Goal: Navigation & Orientation: Find specific page/section

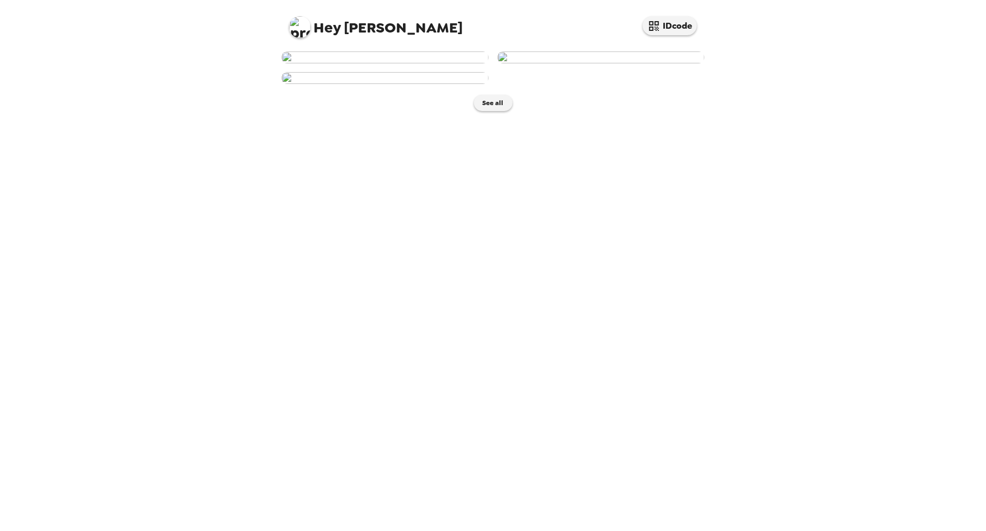
click at [599, 63] on img at bounding box center [600, 58] width 207 height 12
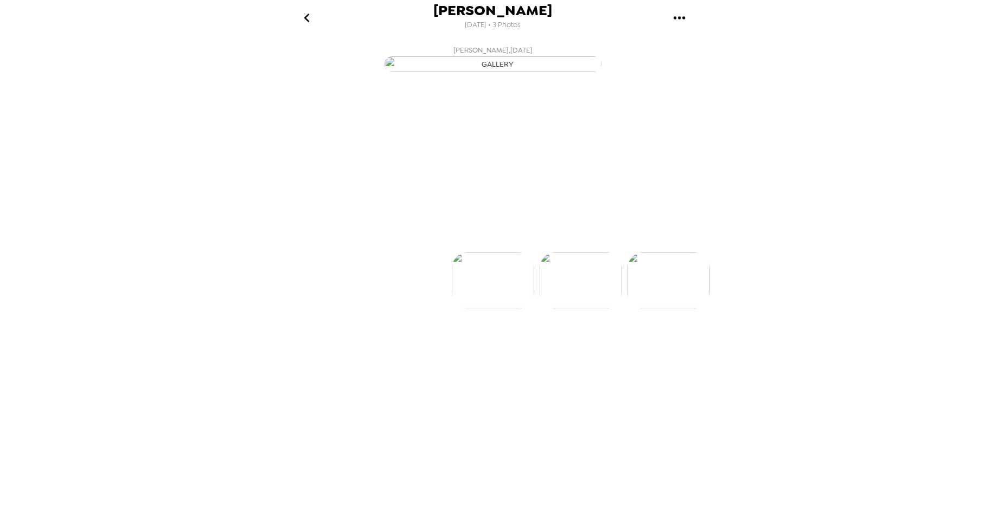
scroll to position [0, 87]
click at [494, 239] on p "Backdrops" at bounding box center [479, 232] width 49 height 13
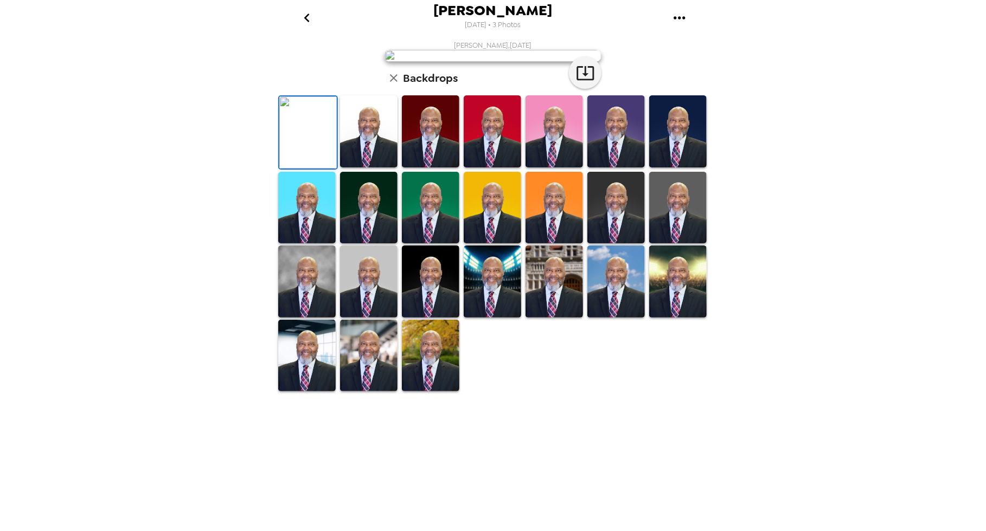
scroll to position [120, 0]
click at [308, 392] on img at bounding box center [306, 356] width 57 height 72
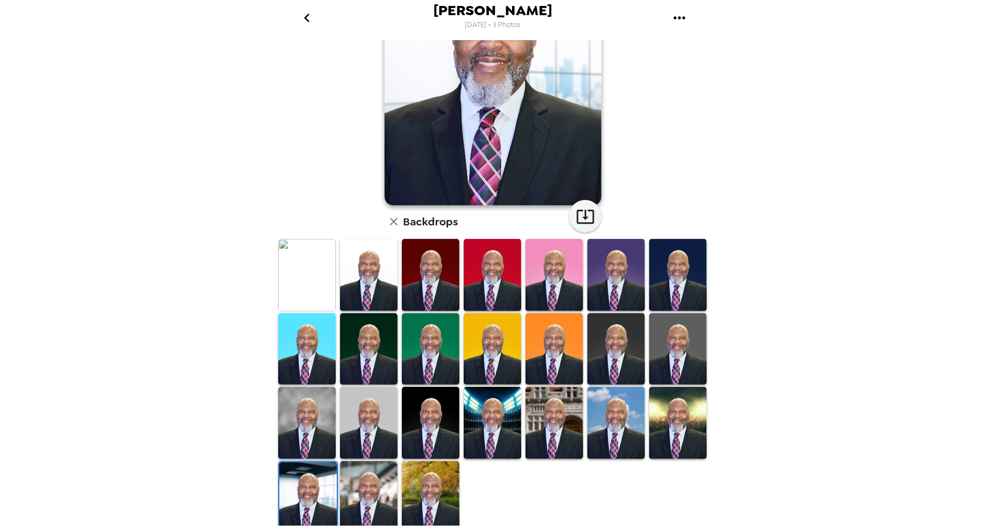
scroll to position [119, 0]
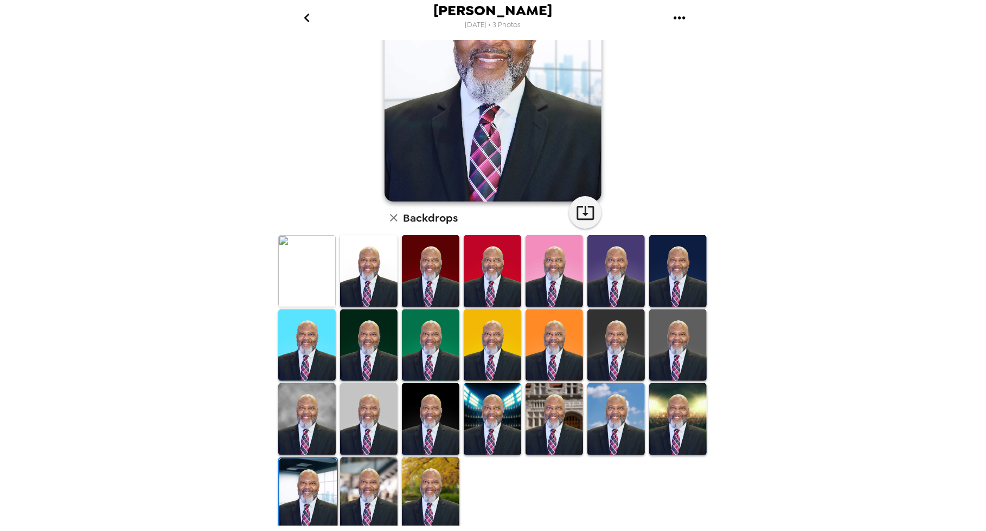
click at [548, 406] on img at bounding box center [553, 419] width 57 height 72
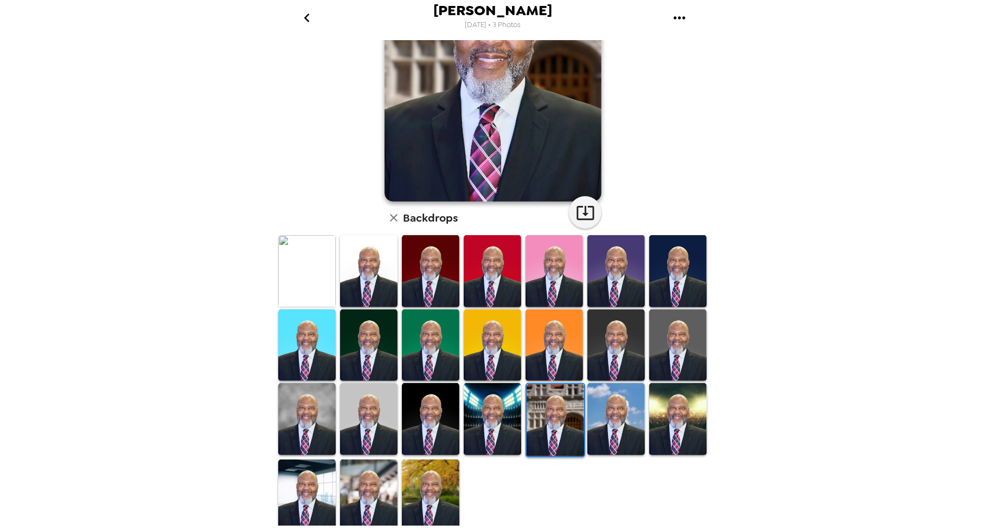
click at [496, 405] on img at bounding box center [492, 419] width 57 height 72
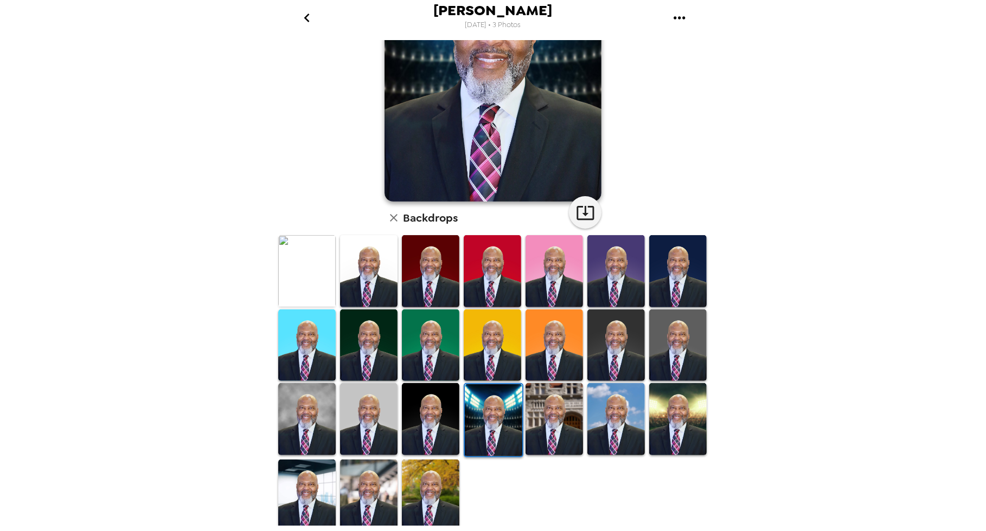
click at [621, 395] on img at bounding box center [615, 419] width 57 height 72
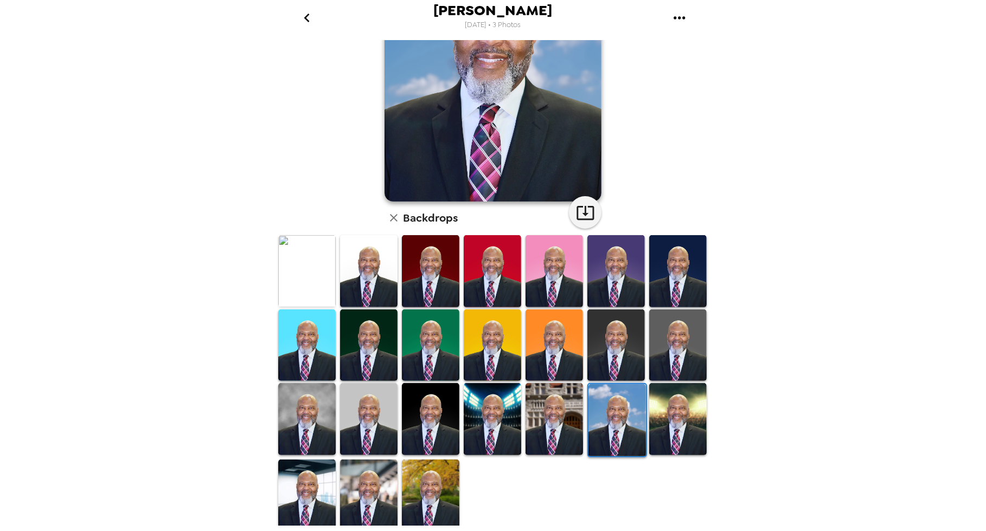
click at [676, 394] on img at bounding box center [677, 419] width 57 height 72
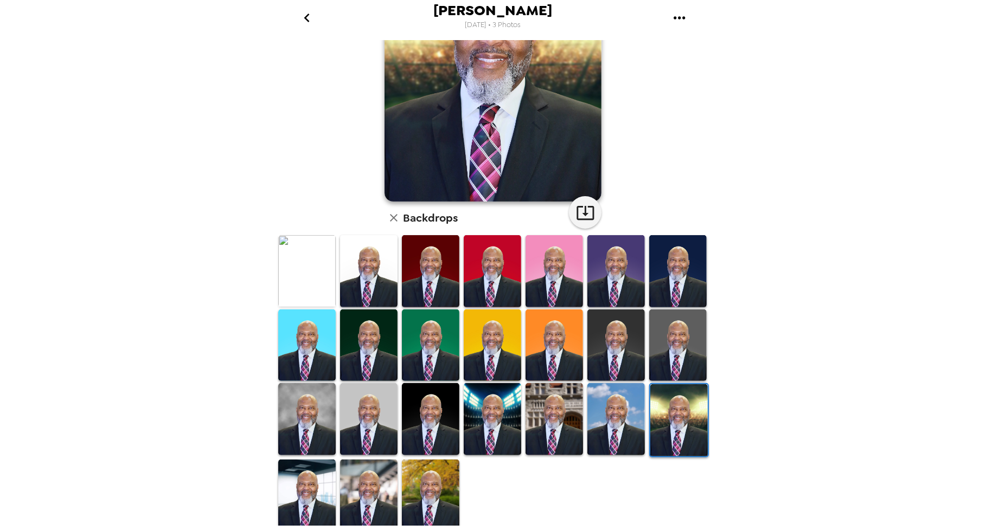
click at [452, 254] on img at bounding box center [430, 271] width 57 height 72
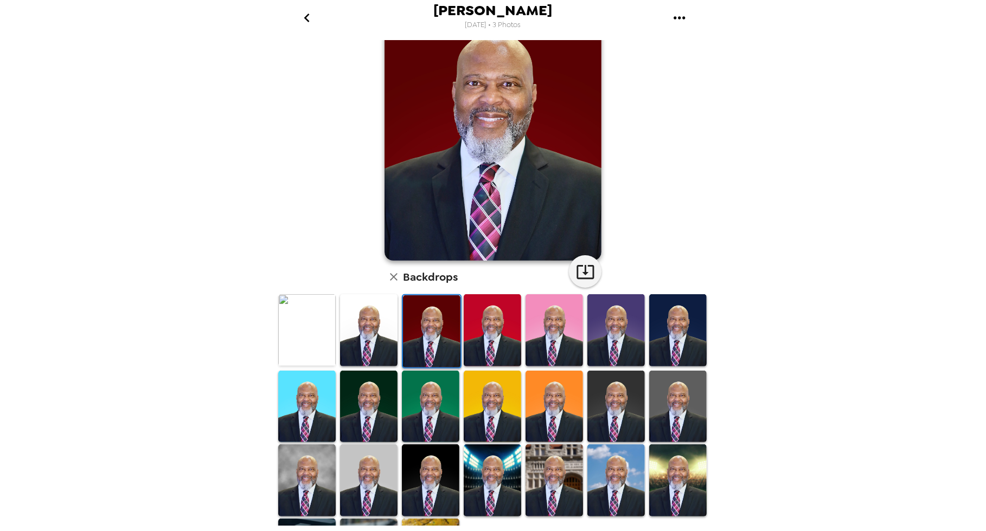
scroll to position [0, 0]
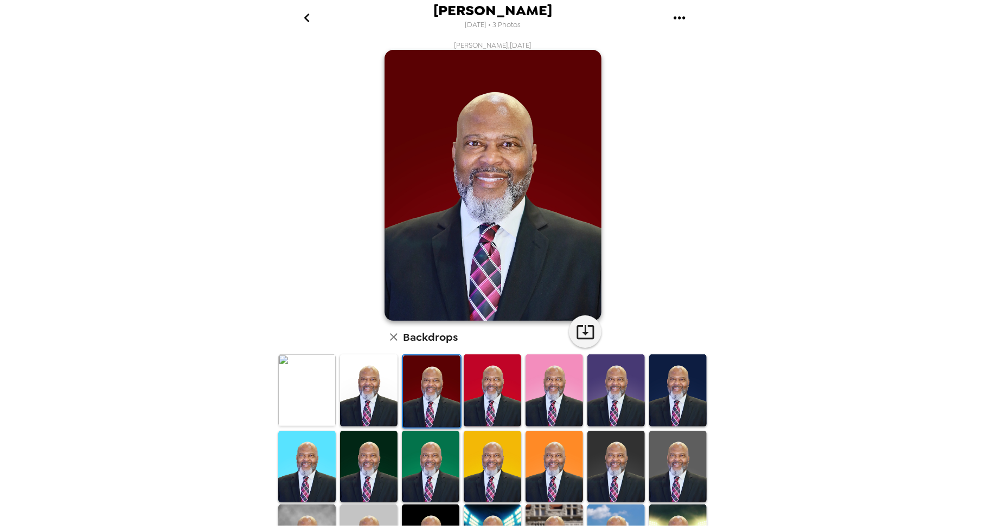
click at [673, 446] on img at bounding box center [677, 467] width 57 height 72
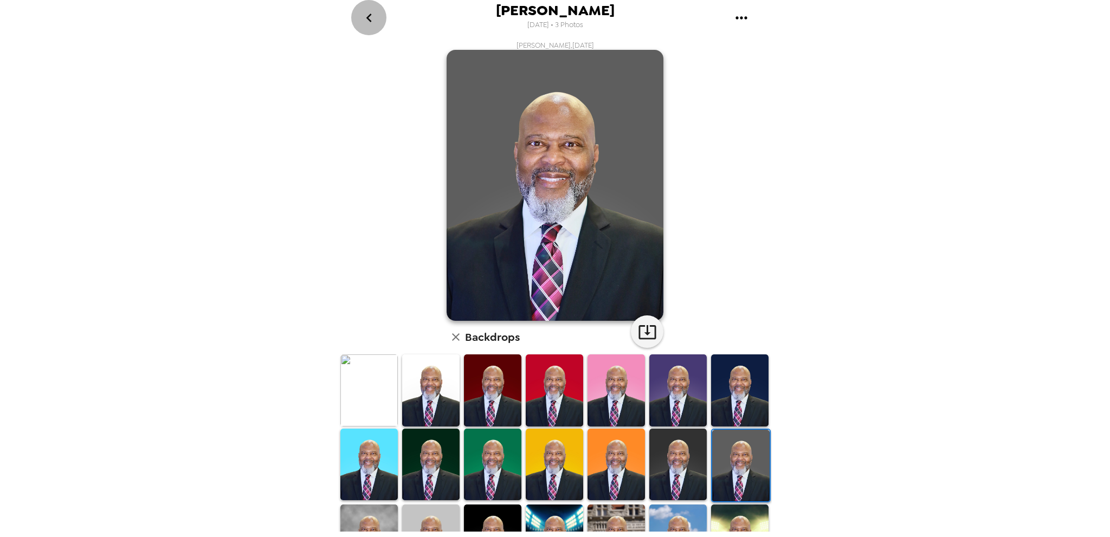
click at [364, 19] on icon "go back" at bounding box center [369, 17] width 17 height 17
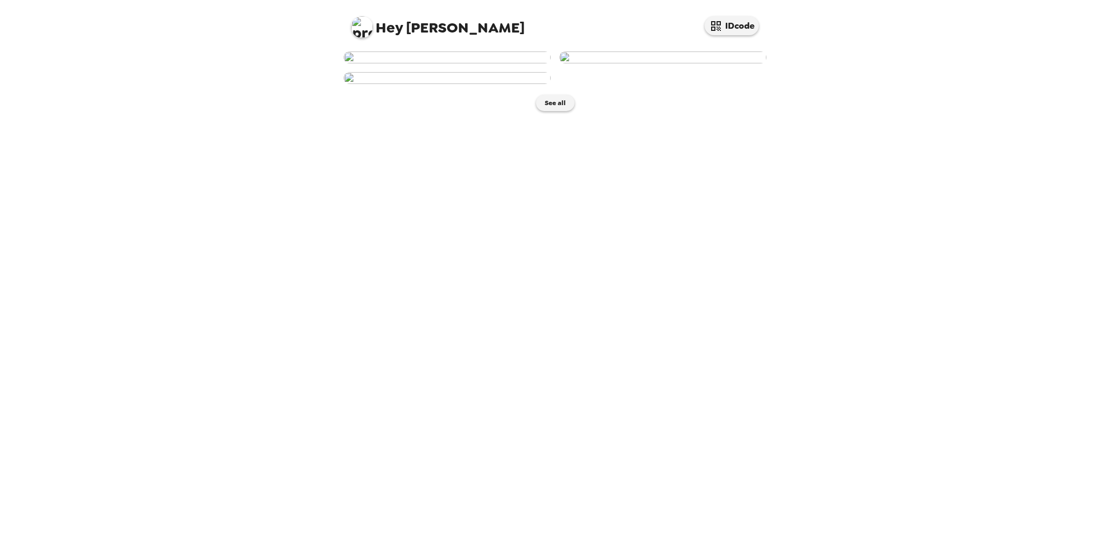
scroll to position [74, 0]
click at [462, 84] on img at bounding box center [447, 78] width 207 height 12
click at [462, 386] on body at bounding box center [555, 268] width 1110 height 537
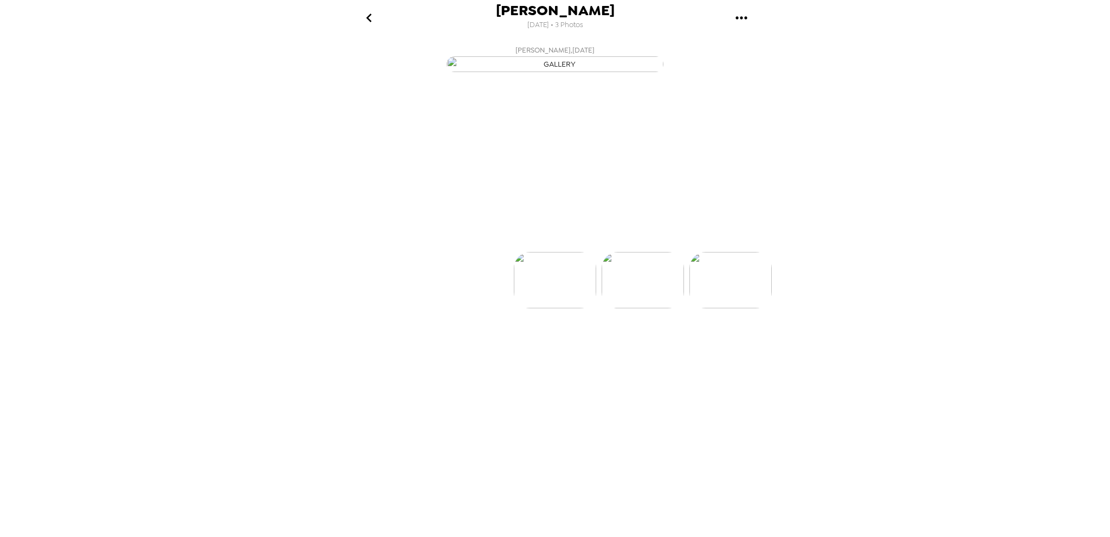
scroll to position [0, 173]
click at [562, 341] on img at bounding box center [557, 313] width 82 height 56
click at [536, 239] on p "Backdrops" at bounding box center [542, 232] width 49 height 13
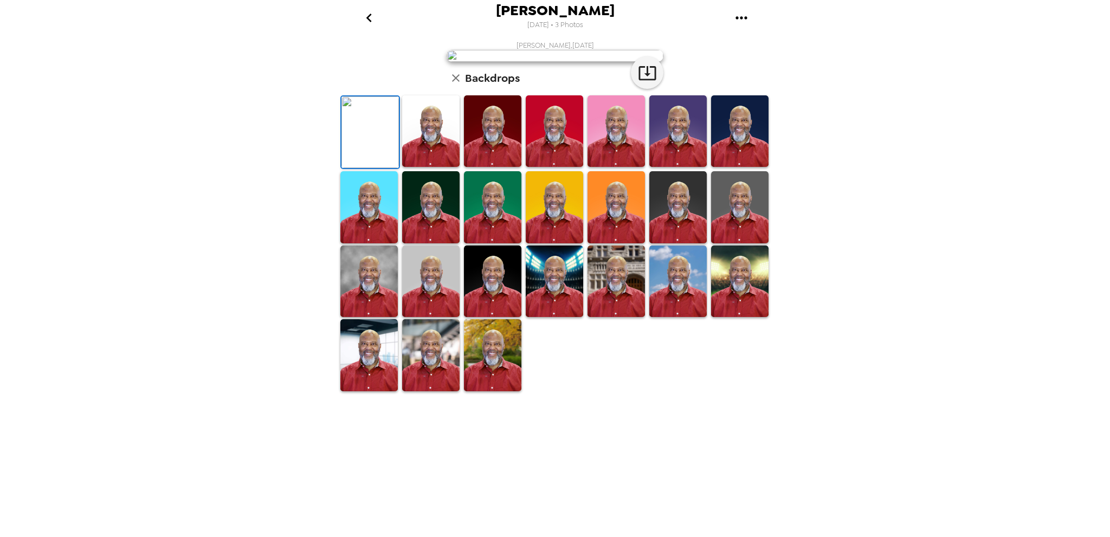
scroll to position [114, 0]
click at [556, 317] on img at bounding box center [554, 282] width 57 height 72
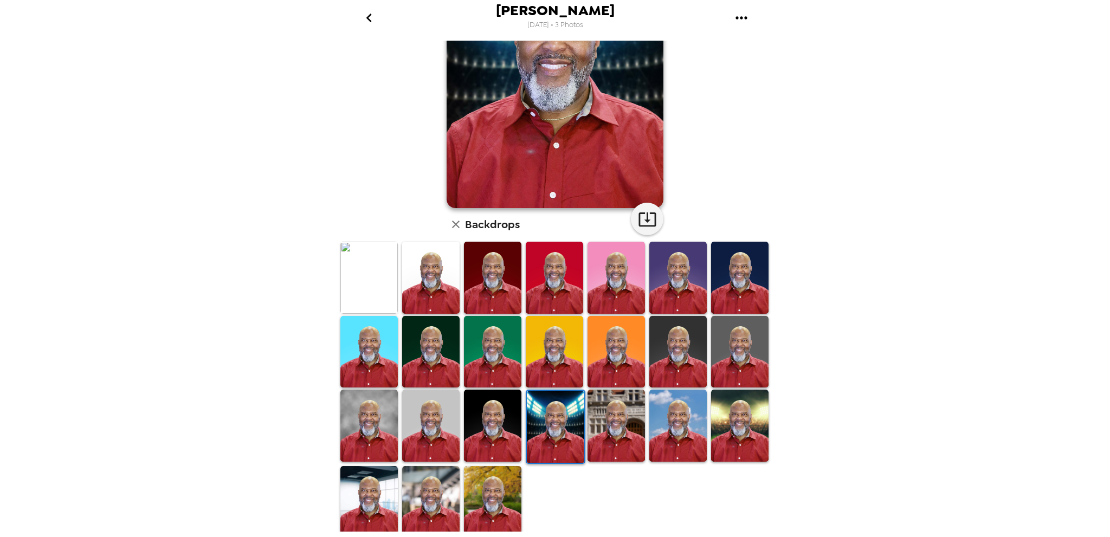
scroll to position [113, 0]
click at [383, 480] on img at bounding box center [368, 502] width 57 height 72
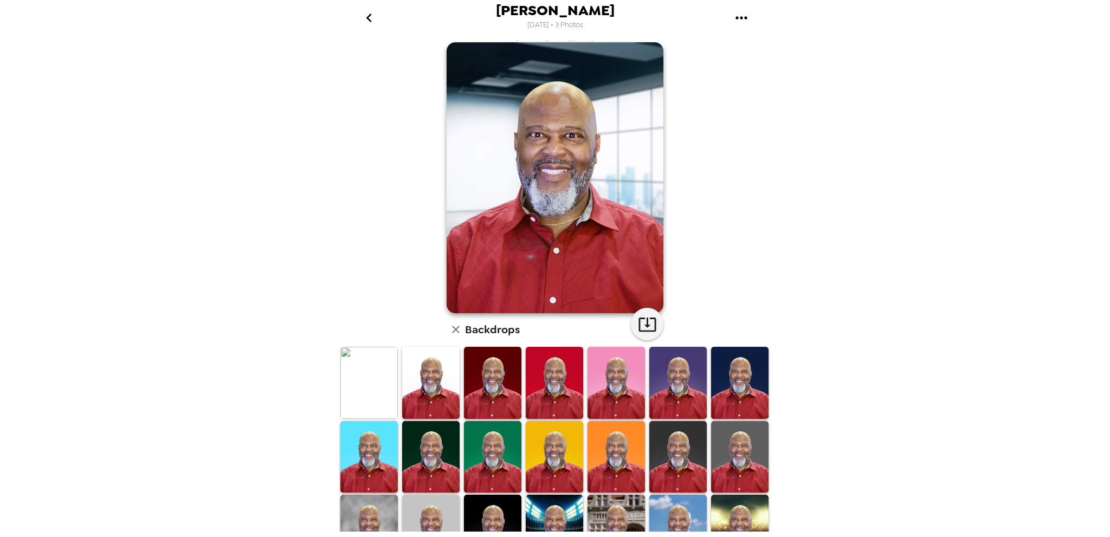
scroll to position [0, 0]
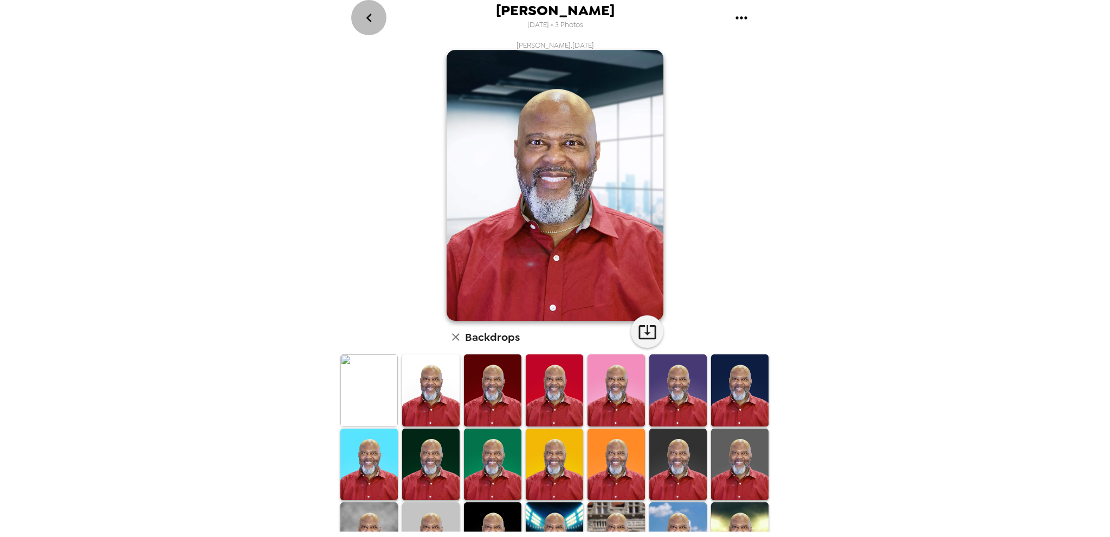
click at [374, 18] on icon "go back" at bounding box center [369, 17] width 17 height 17
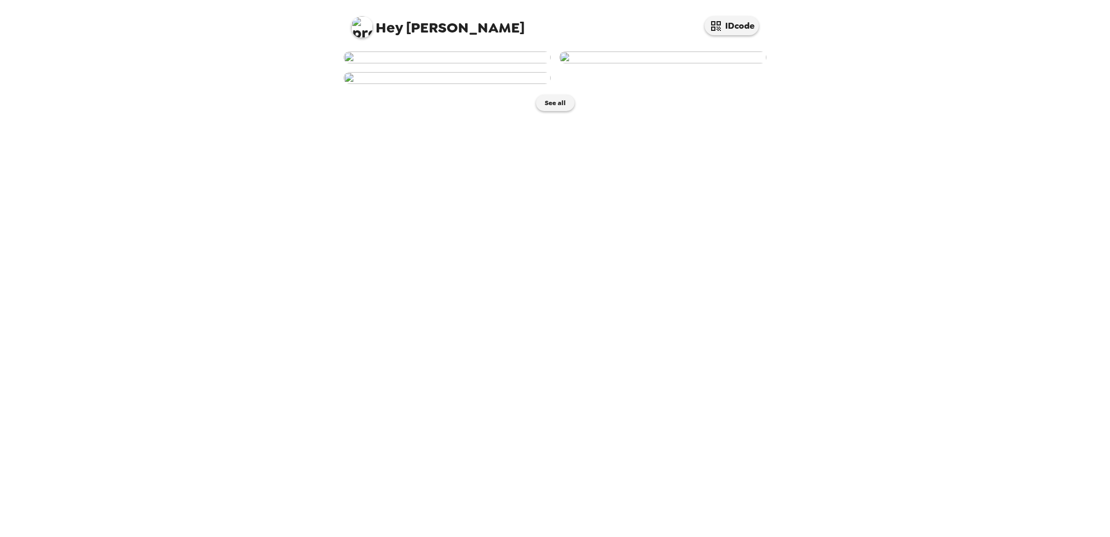
click at [459, 63] on img at bounding box center [447, 58] width 207 height 12
click at [459, 220] on body at bounding box center [555, 268] width 1110 height 537
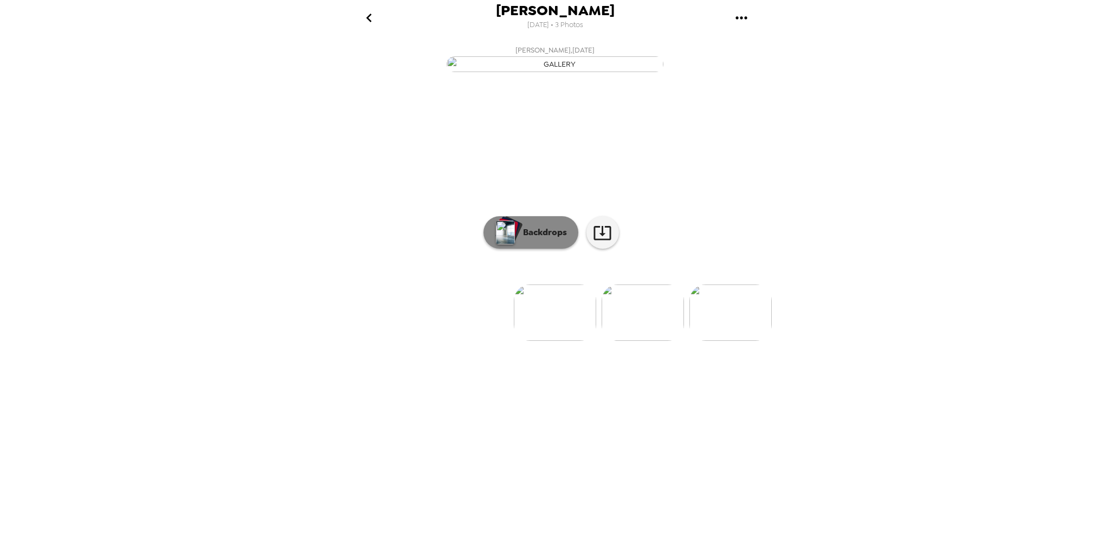
click at [549, 239] on p "Backdrops" at bounding box center [542, 232] width 49 height 13
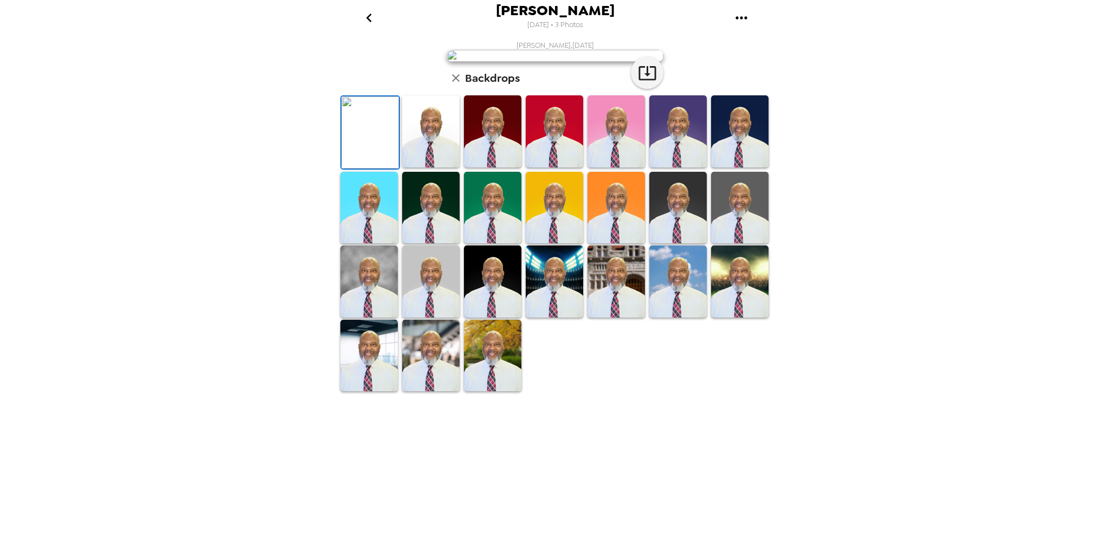
scroll to position [114, 0]
click at [445, 244] on img at bounding box center [430, 208] width 57 height 72
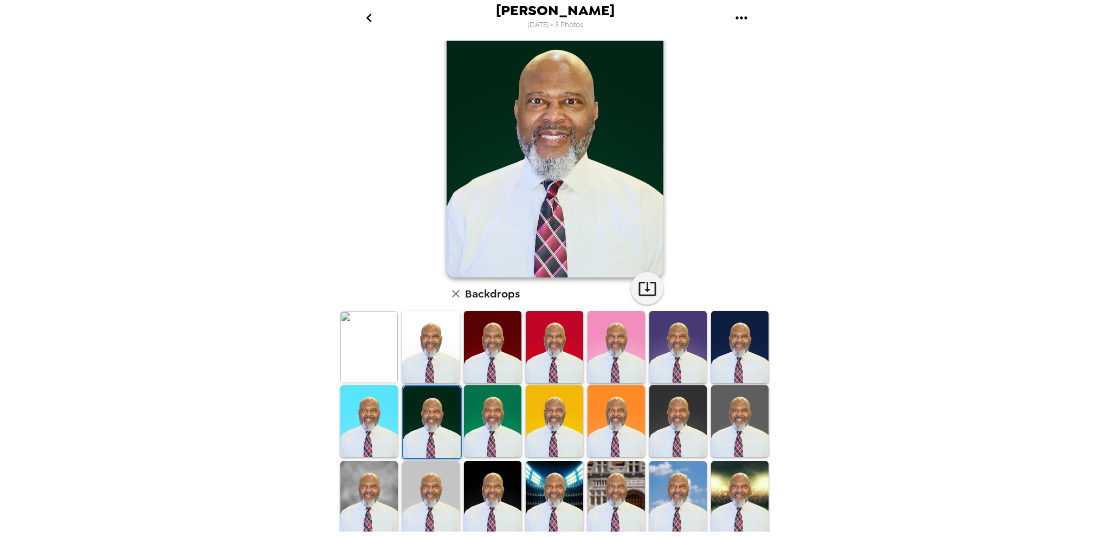
scroll to position [113, 0]
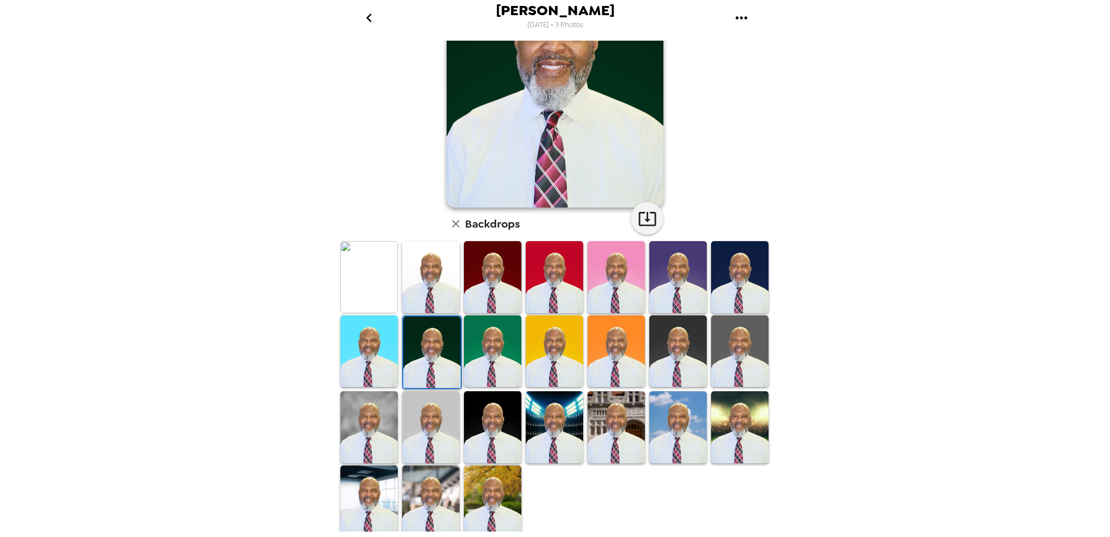
click at [736, 346] on img at bounding box center [739, 352] width 57 height 72
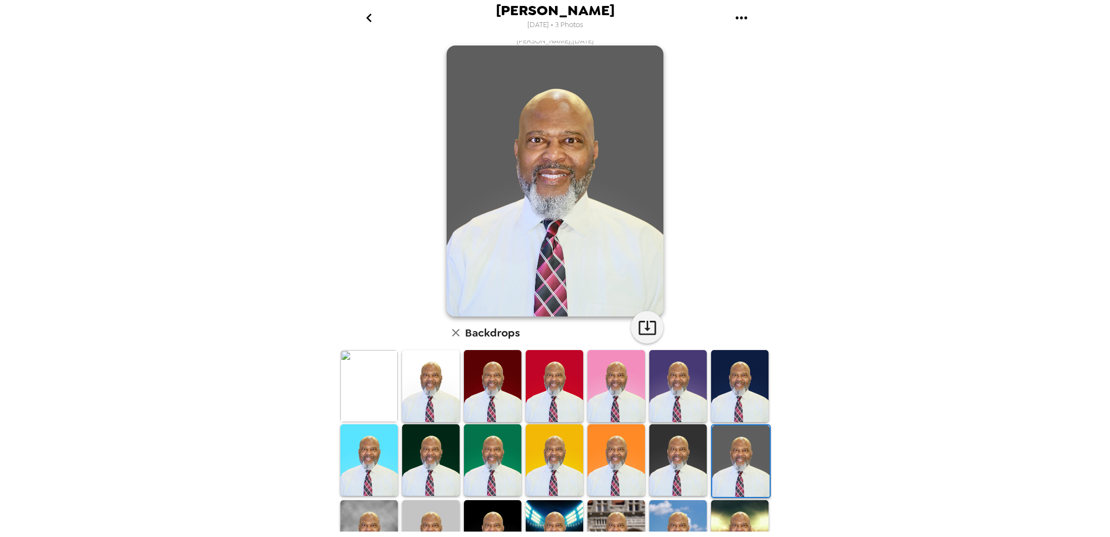
scroll to position [0, 0]
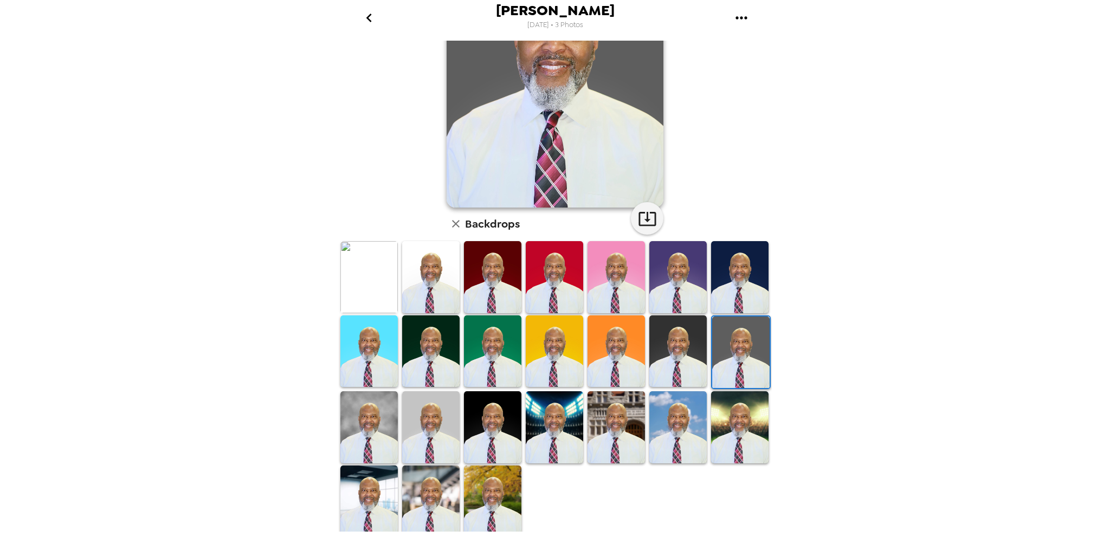
click at [741, 267] on img at bounding box center [739, 277] width 57 height 72
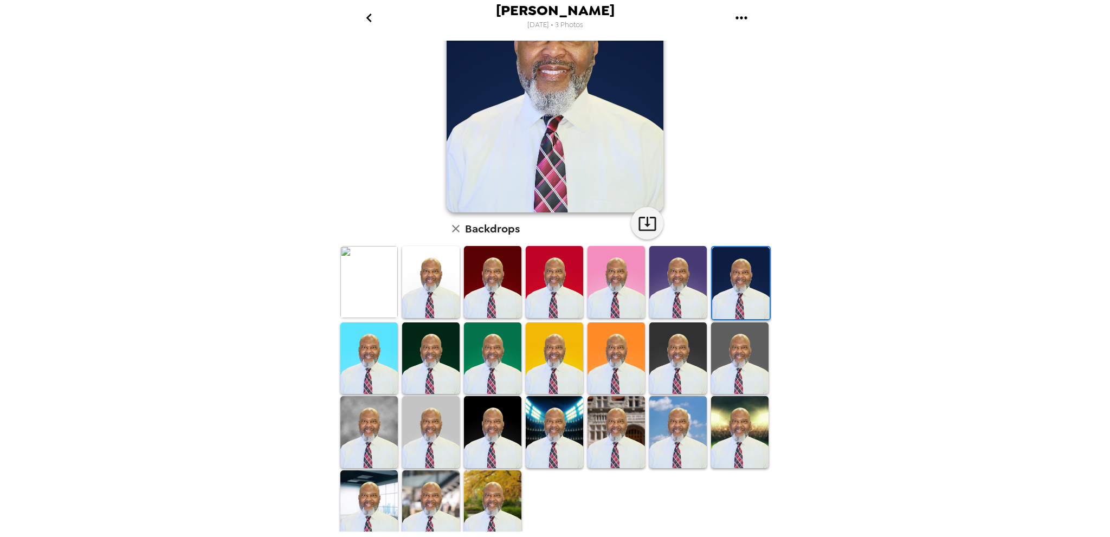
scroll to position [113, 0]
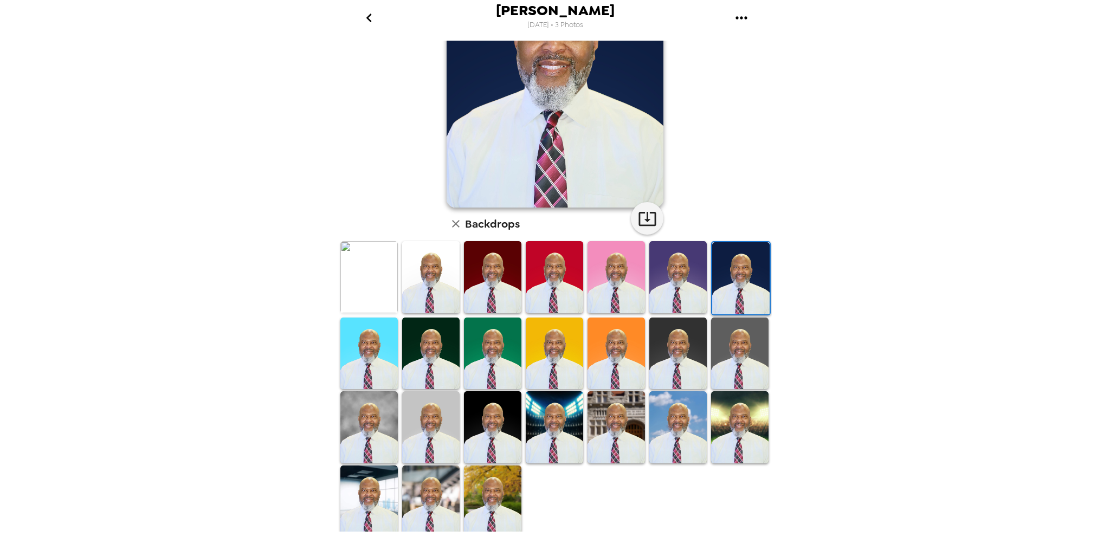
click at [491, 414] on img at bounding box center [492, 427] width 57 height 72
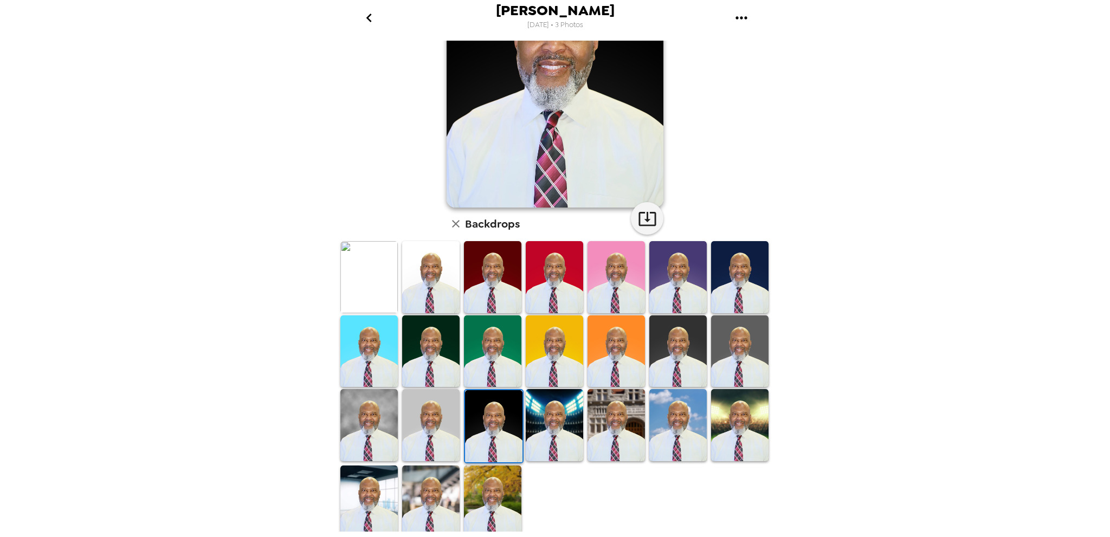
click at [486, 482] on img at bounding box center [492, 502] width 57 height 72
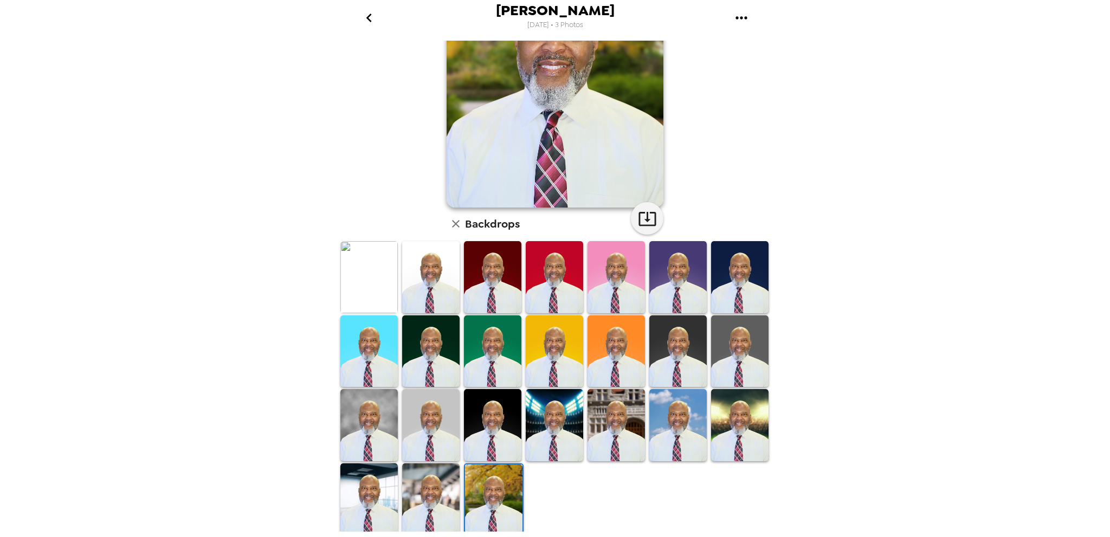
scroll to position [119, 0]
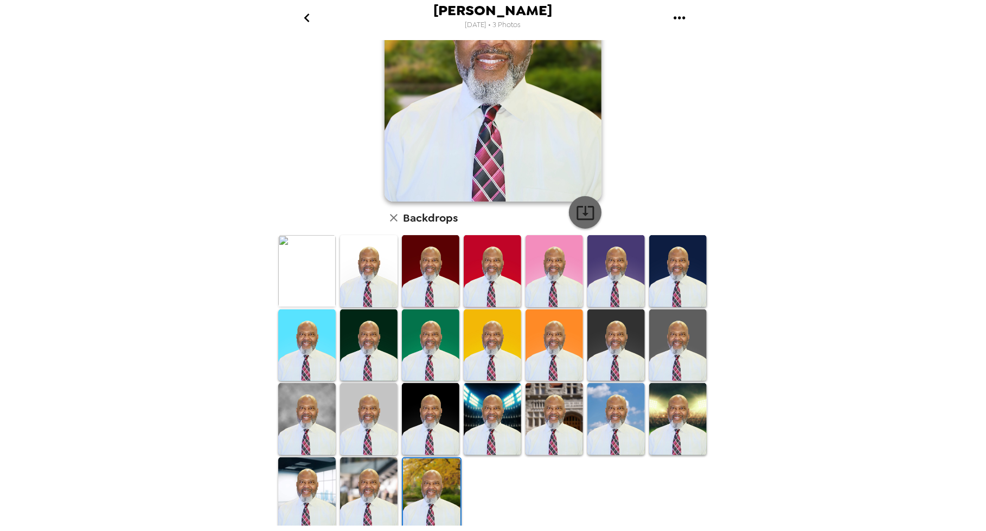
click at [590, 210] on icon "button" at bounding box center [585, 212] width 19 height 19
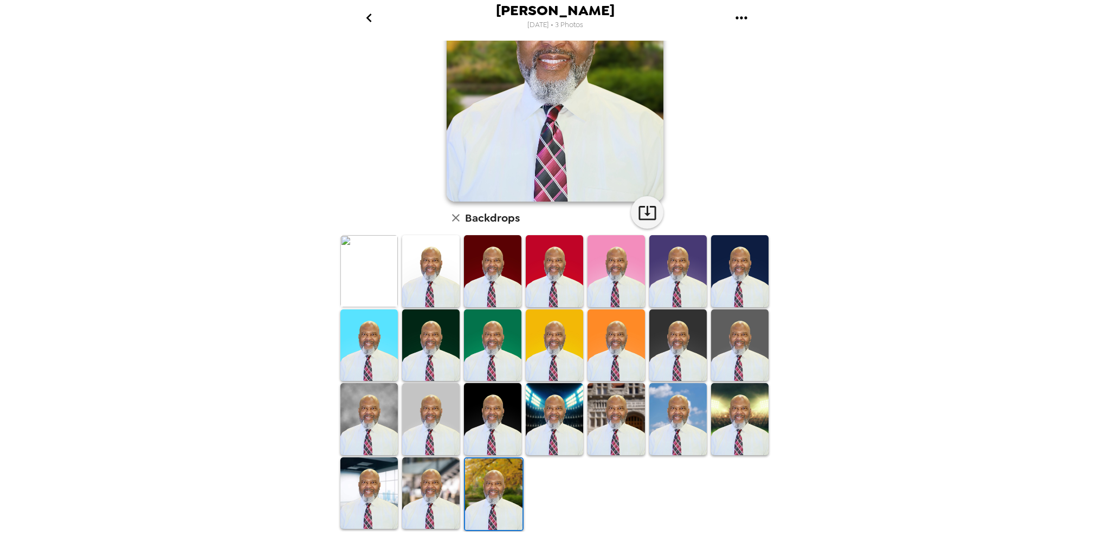
scroll to position [113, 0]
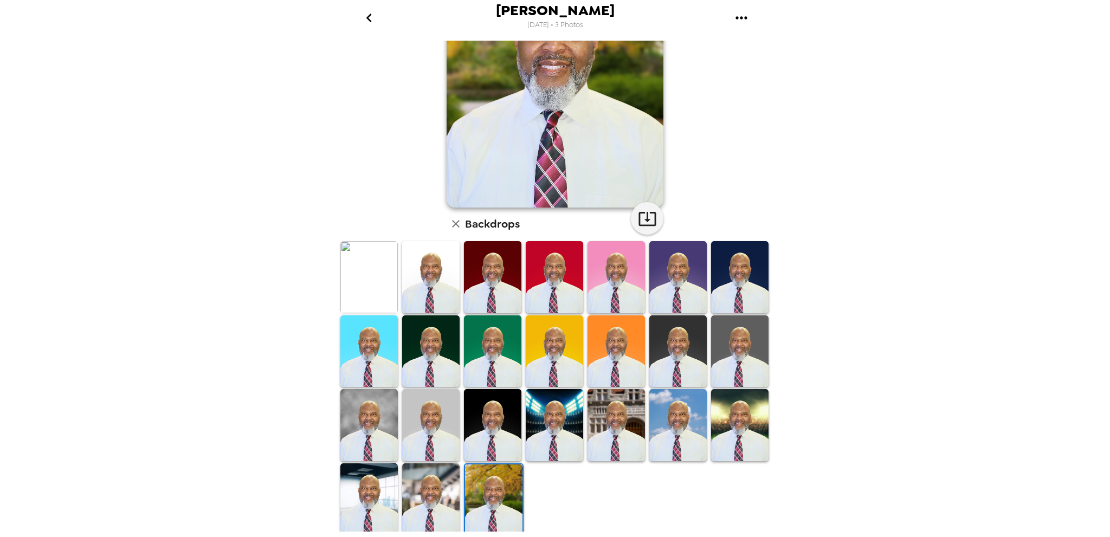
click at [371, 21] on icon "go back" at bounding box center [369, 17] width 17 height 17
